Goal: Information Seeking & Learning: Find specific fact

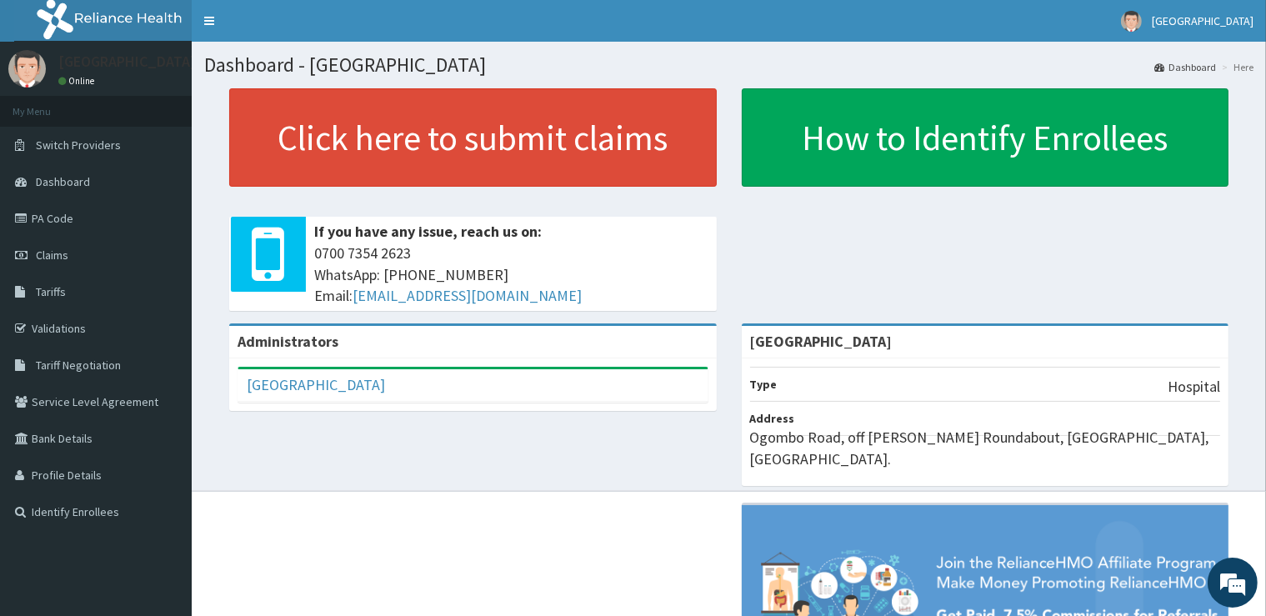
click at [573, 387] on div "[GEOGRAPHIC_DATA]" at bounding box center [472, 385] width 469 height 32
click at [51, 283] on link "Tariffs" at bounding box center [96, 291] width 192 height 37
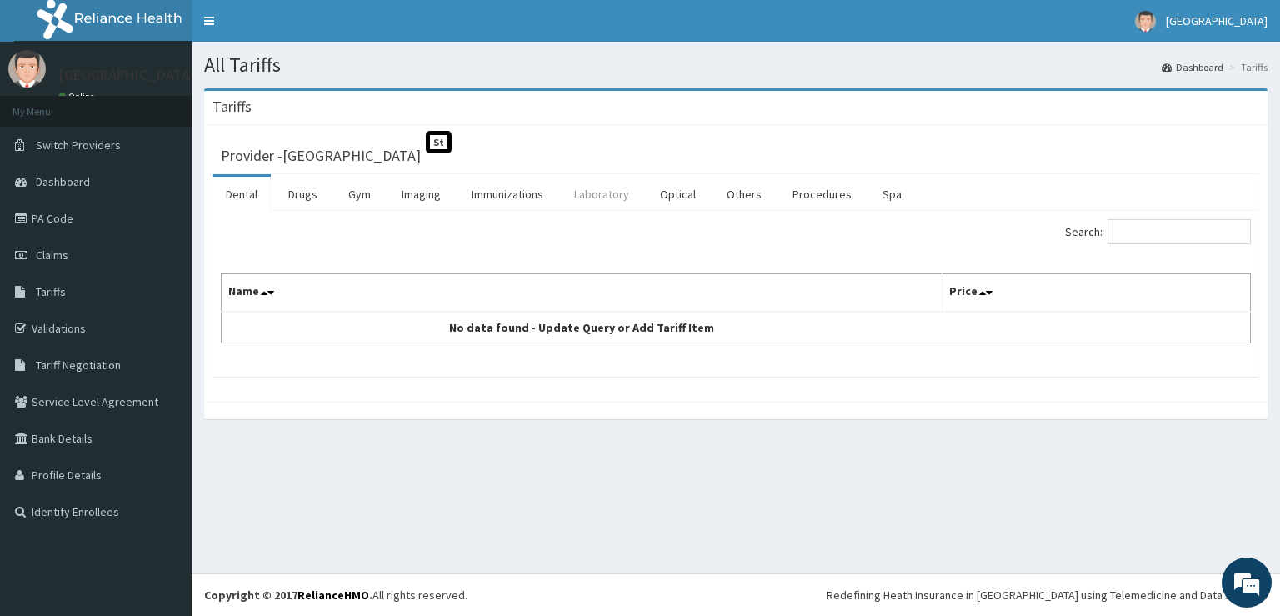
click at [602, 200] on link "Laboratory" at bounding box center [602, 194] width 82 height 35
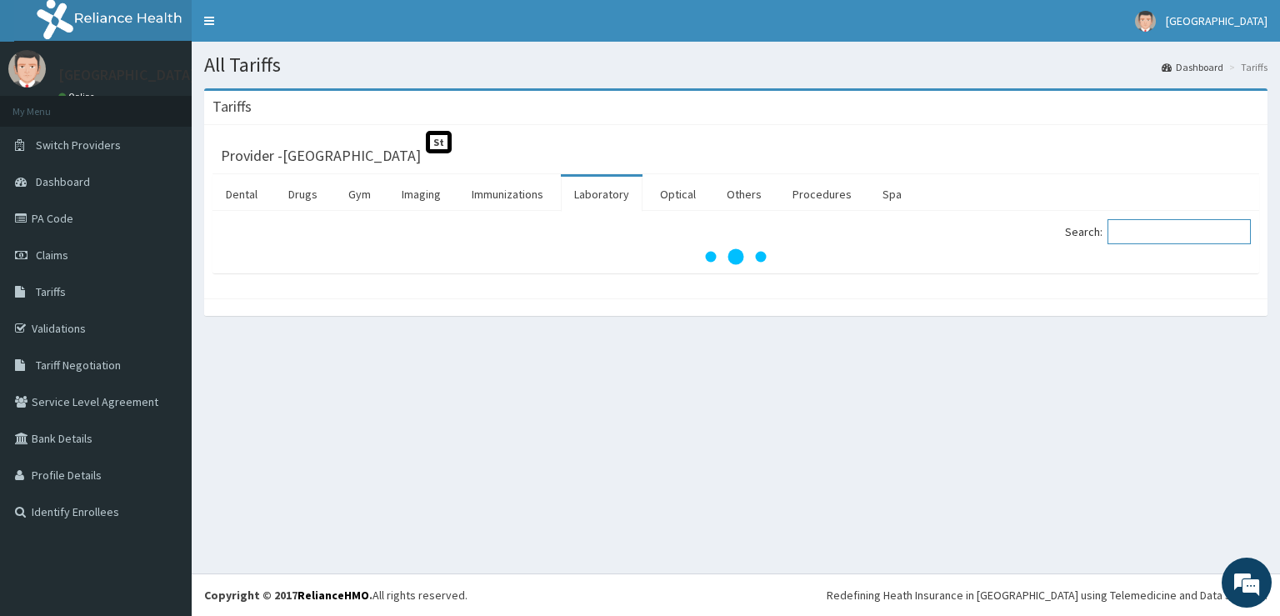
click at [1157, 236] on input "Search:" at bounding box center [1178, 231] width 143 height 25
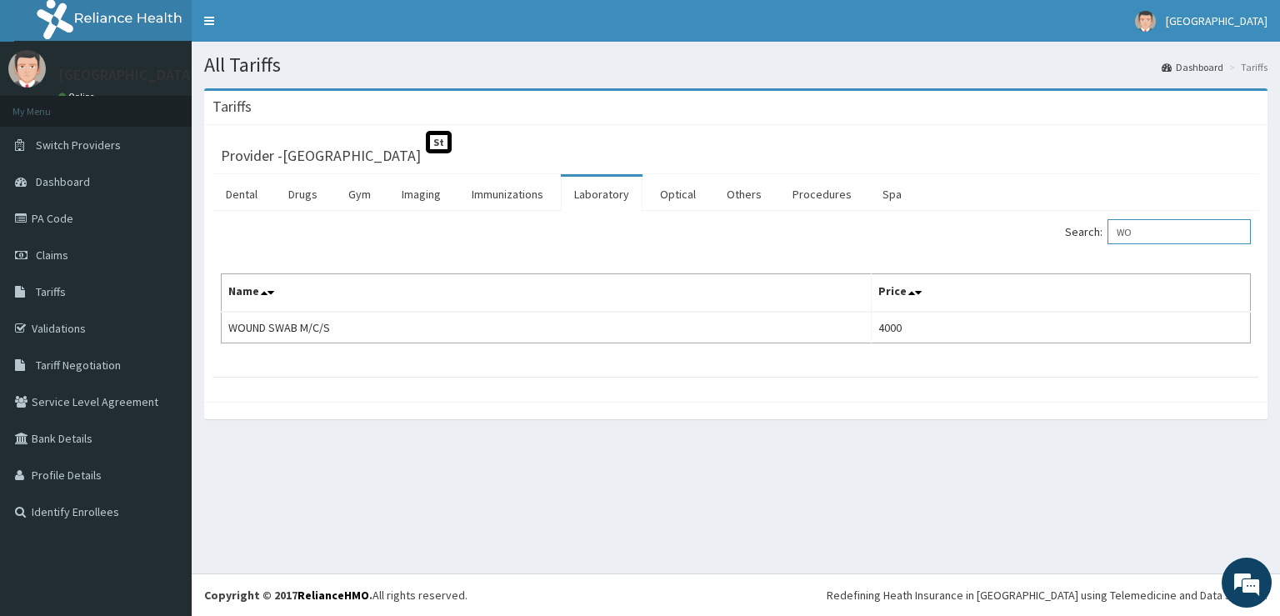
type input "W"
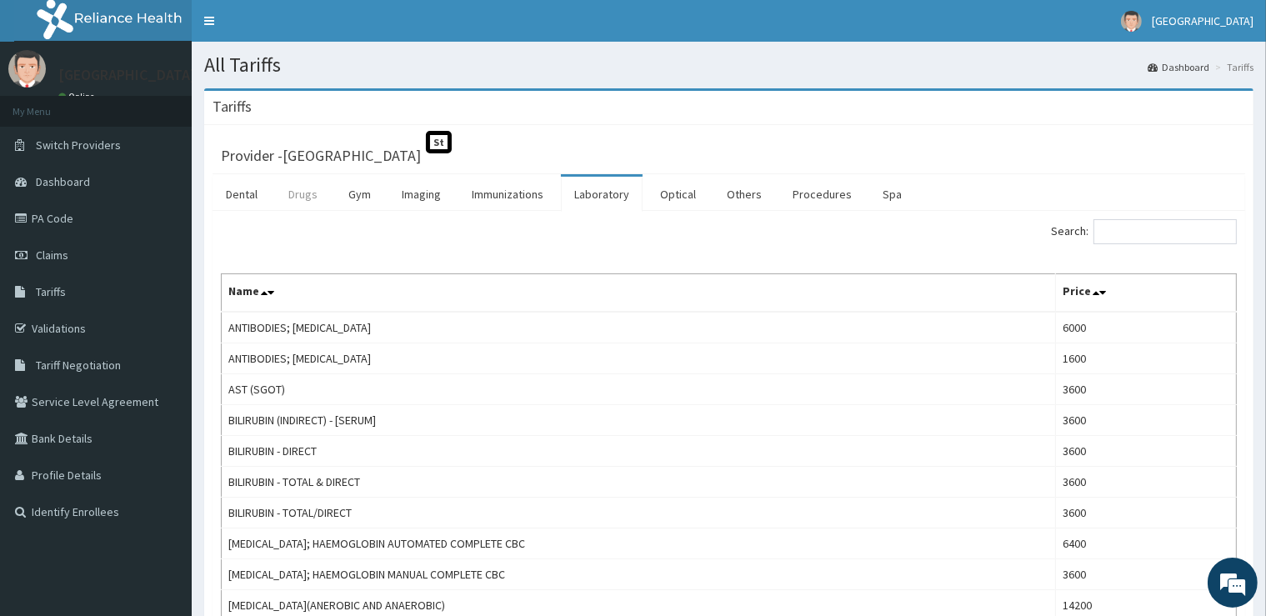
click at [295, 192] on link "Drugs" at bounding box center [303, 194] width 56 height 35
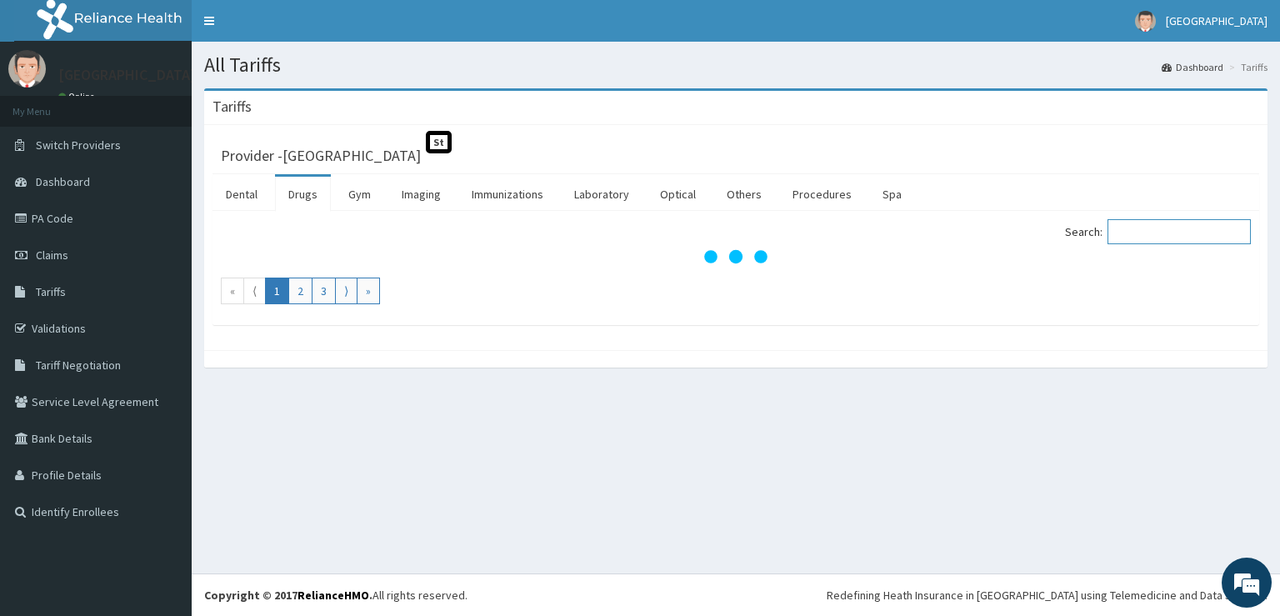
click at [1132, 231] on input "Search:" at bounding box center [1178, 231] width 143 height 25
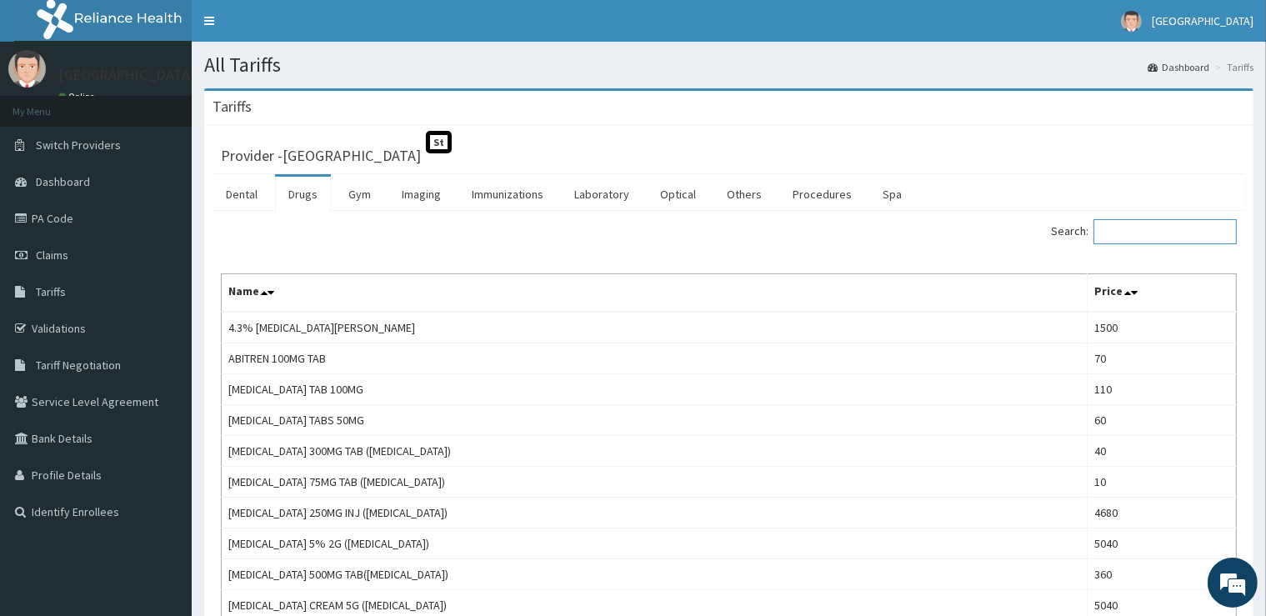
type input "T"
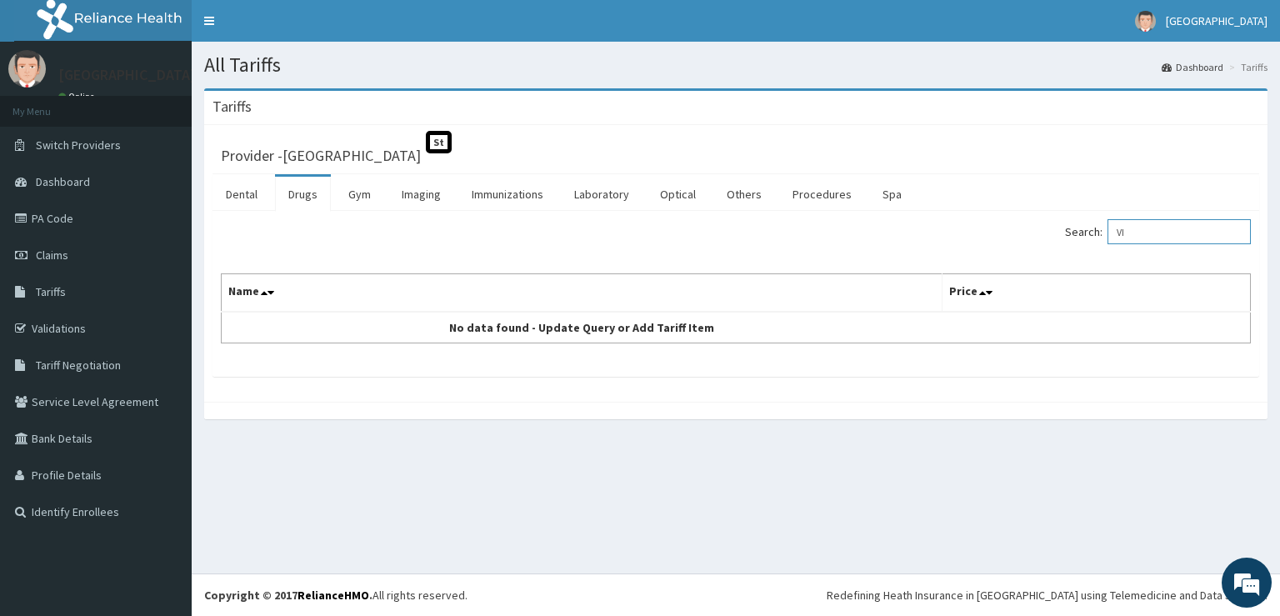
type input "V"
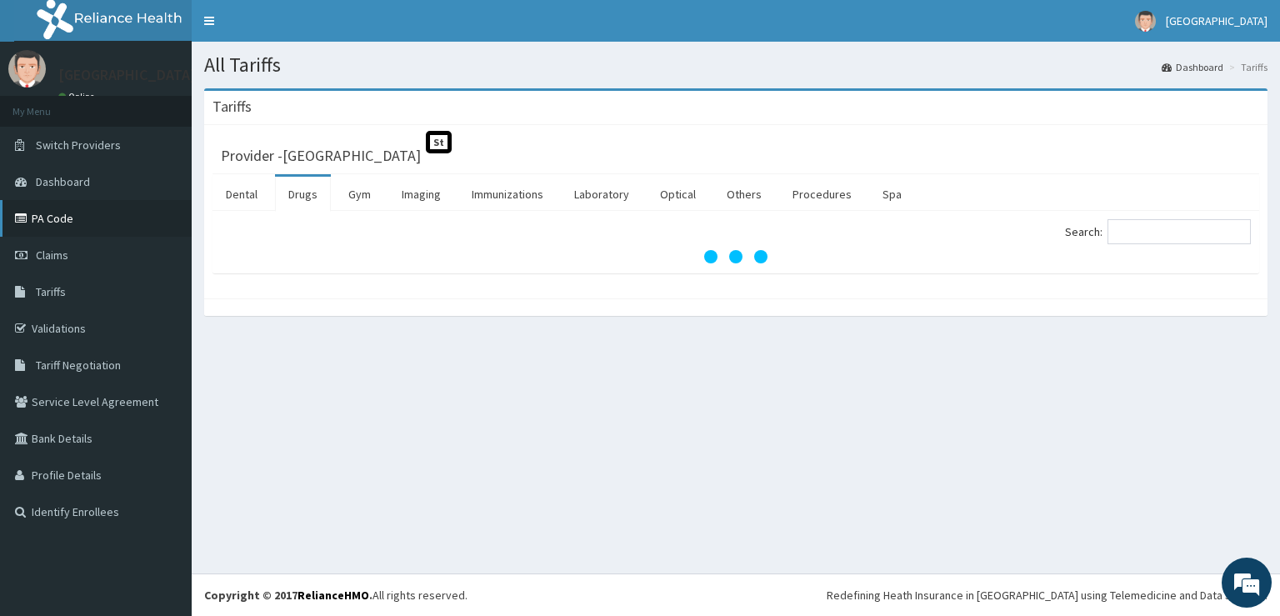
click at [53, 221] on link "PA Code" at bounding box center [96, 218] width 192 height 37
